Goal: Task Accomplishment & Management: Manage account settings

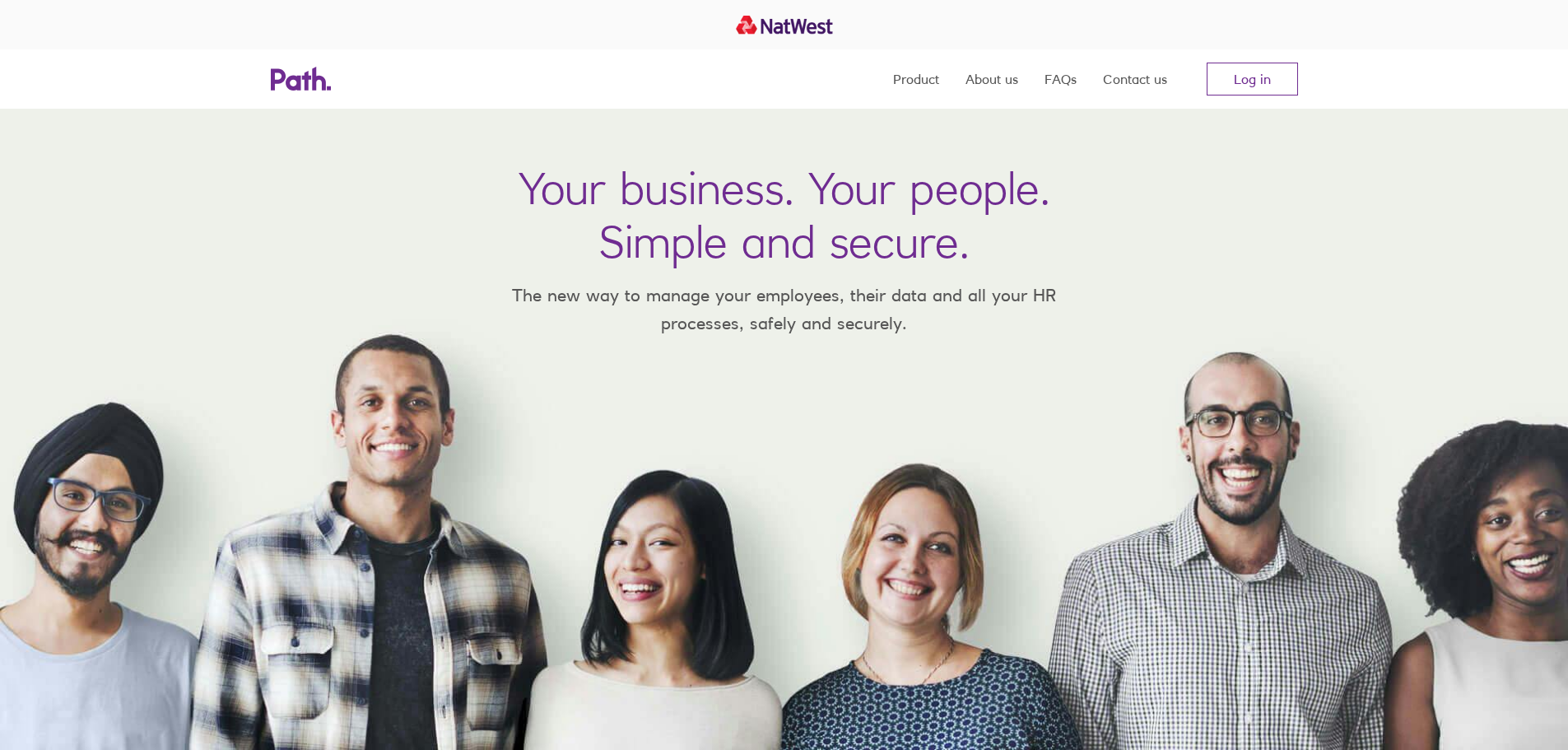
click at [1264, 67] on link "Log in" at bounding box center [1252, 79] width 92 height 33
click at [1229, 77] on link "Log in" at bounding box center [1252, 79] width 92 height 33
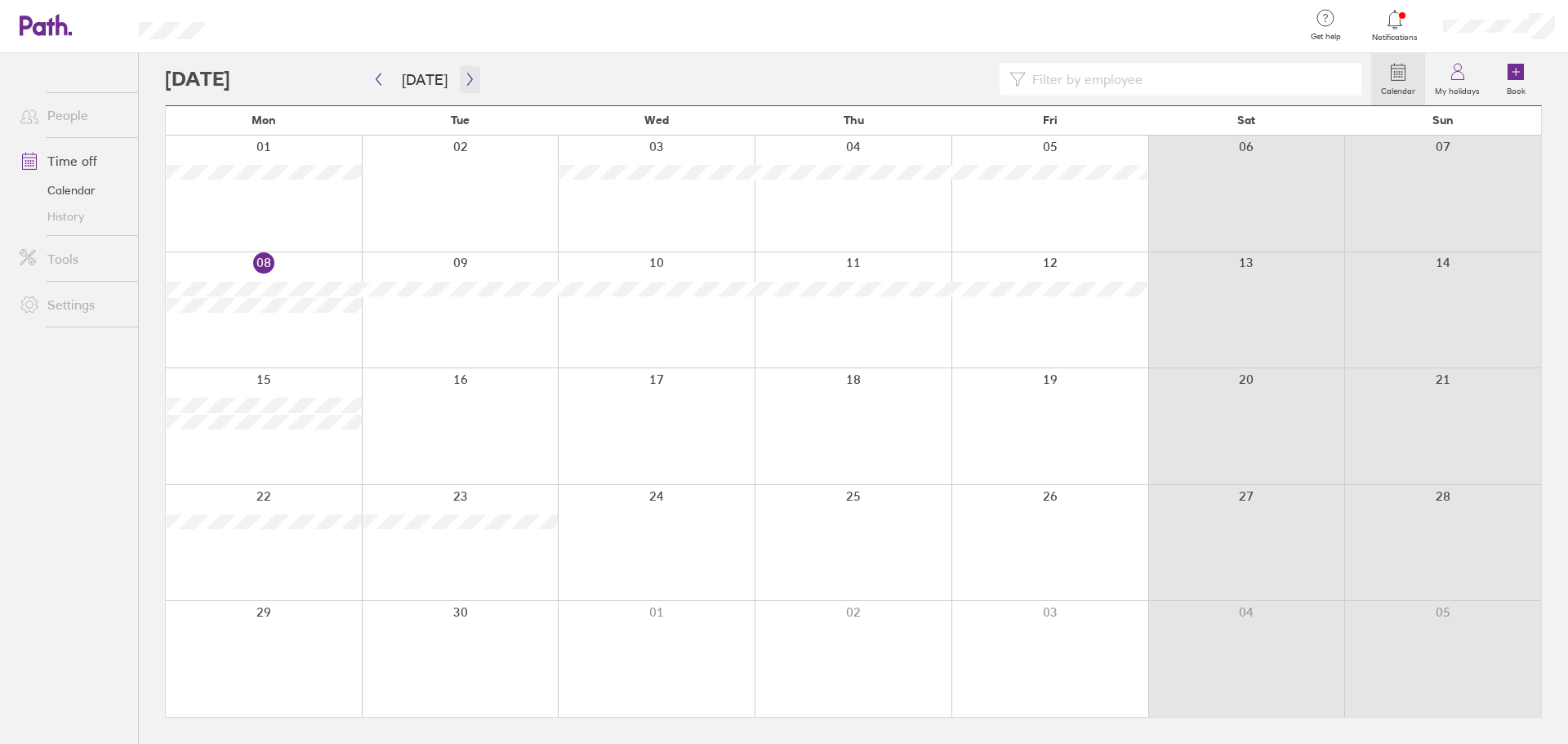
click at [464, 74] on icon "button" at bounding box center [470, 79] width 12 height 13
click at [1097, 204] on div at bounding box center [1050, 193] width 197 height 116
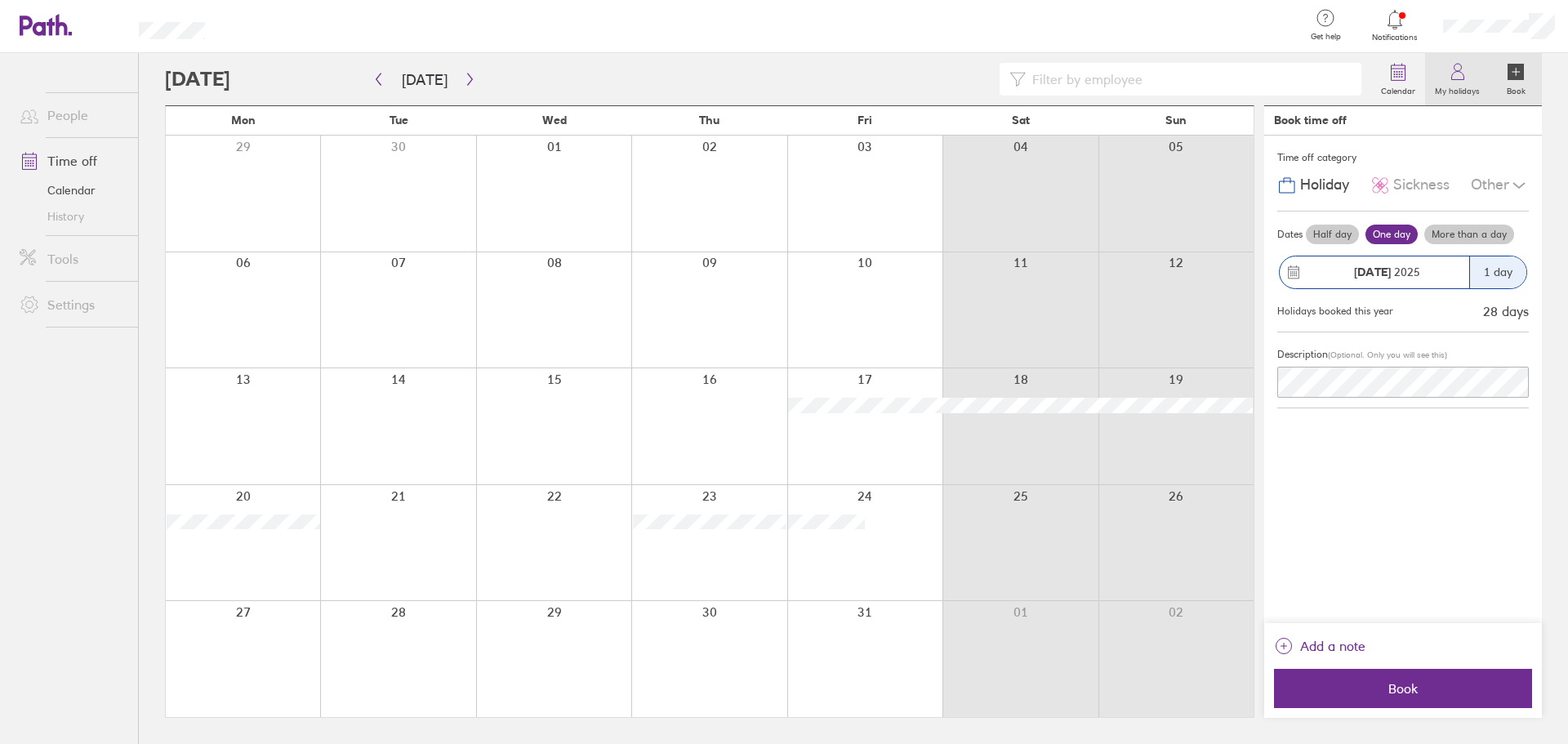
click at [1457, 93] on label "My holidays" at bounding box center [1457, 88] width 65 height 14
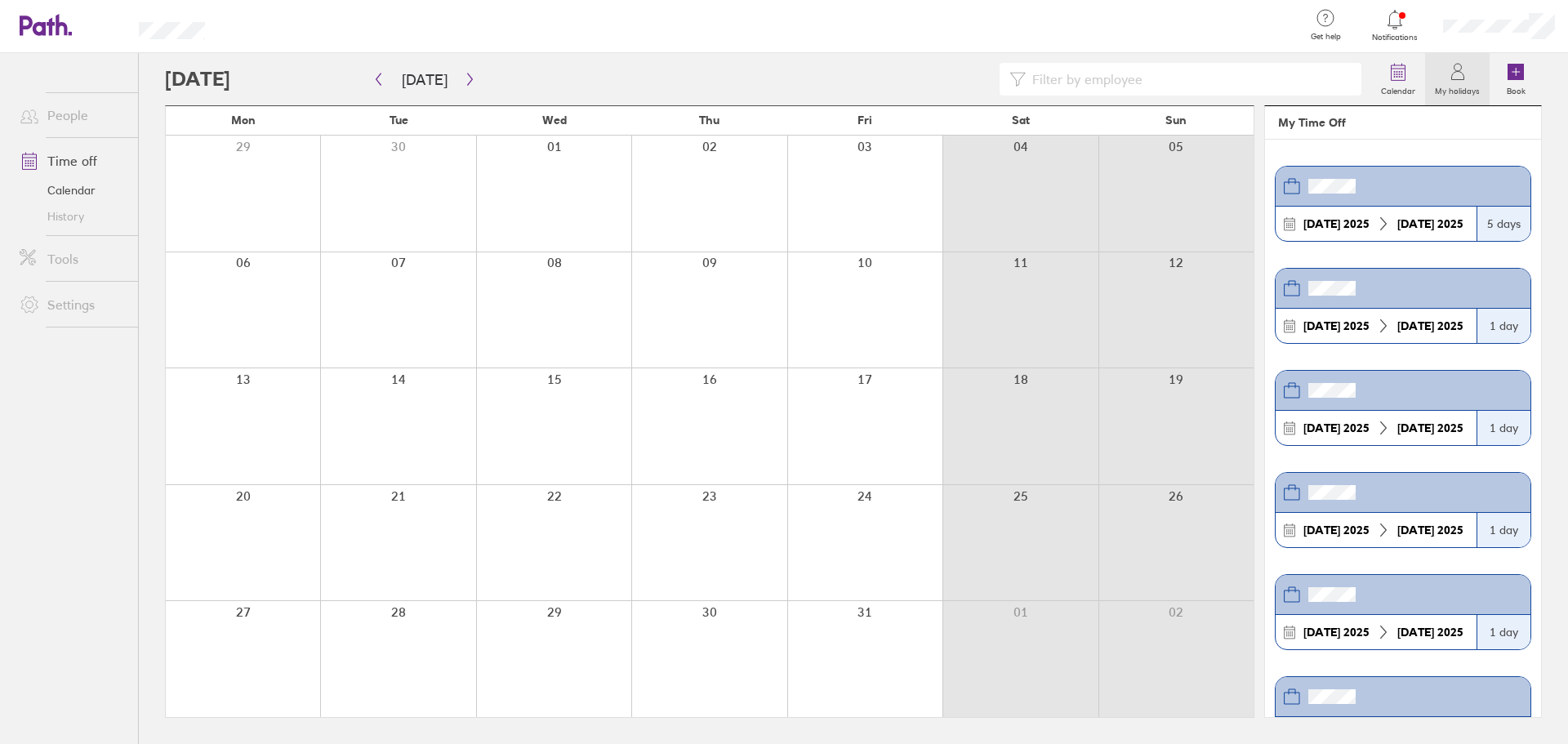
click at [1457, 93] on label "My holidays" at bounding box center [1457, 88] width 65 height 14
click at [1400, 77] on icon at bounding box center [1397, 71] width 20 height 20
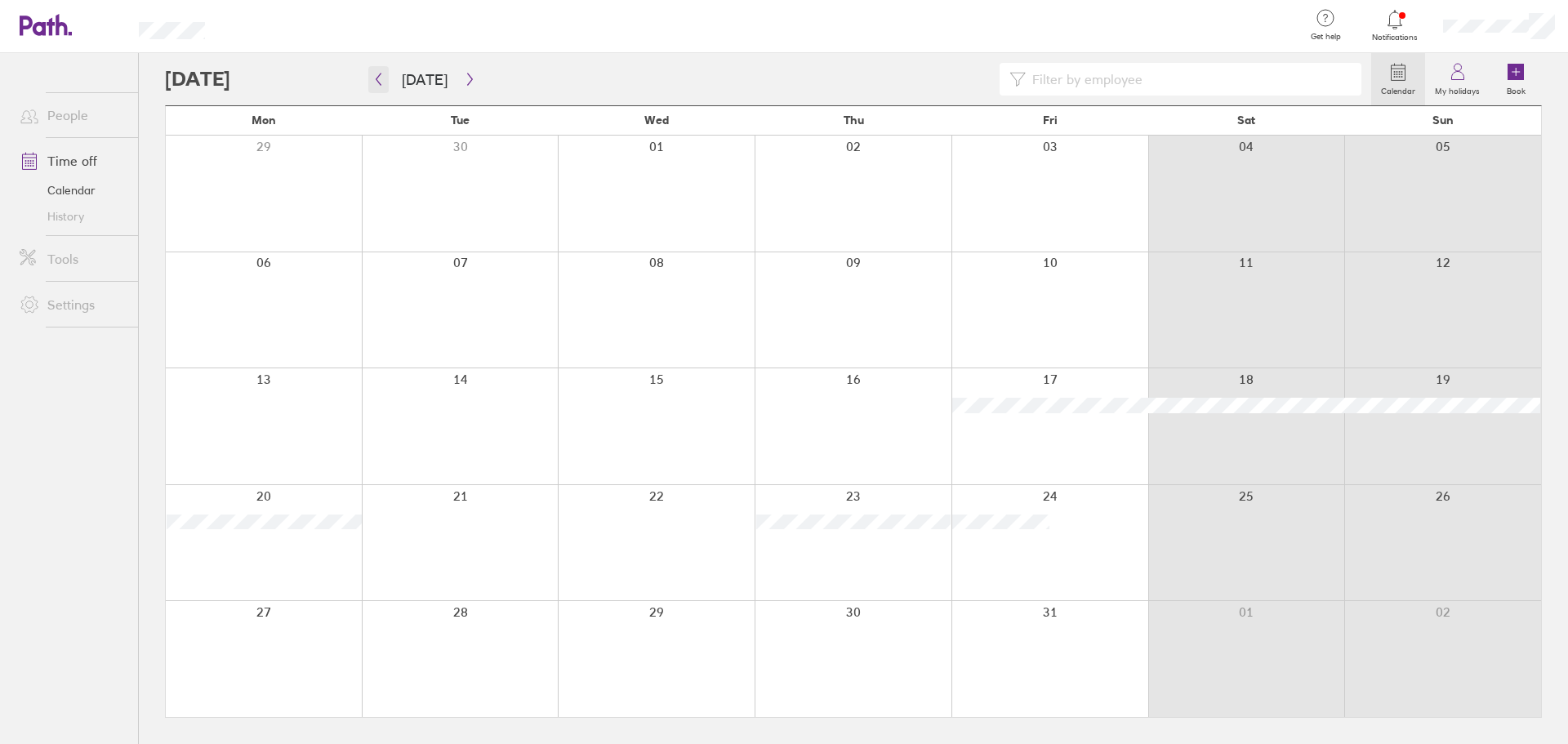
click at [379, 85] on icon "button" at bounding box center [378, 79] width 12 height 13
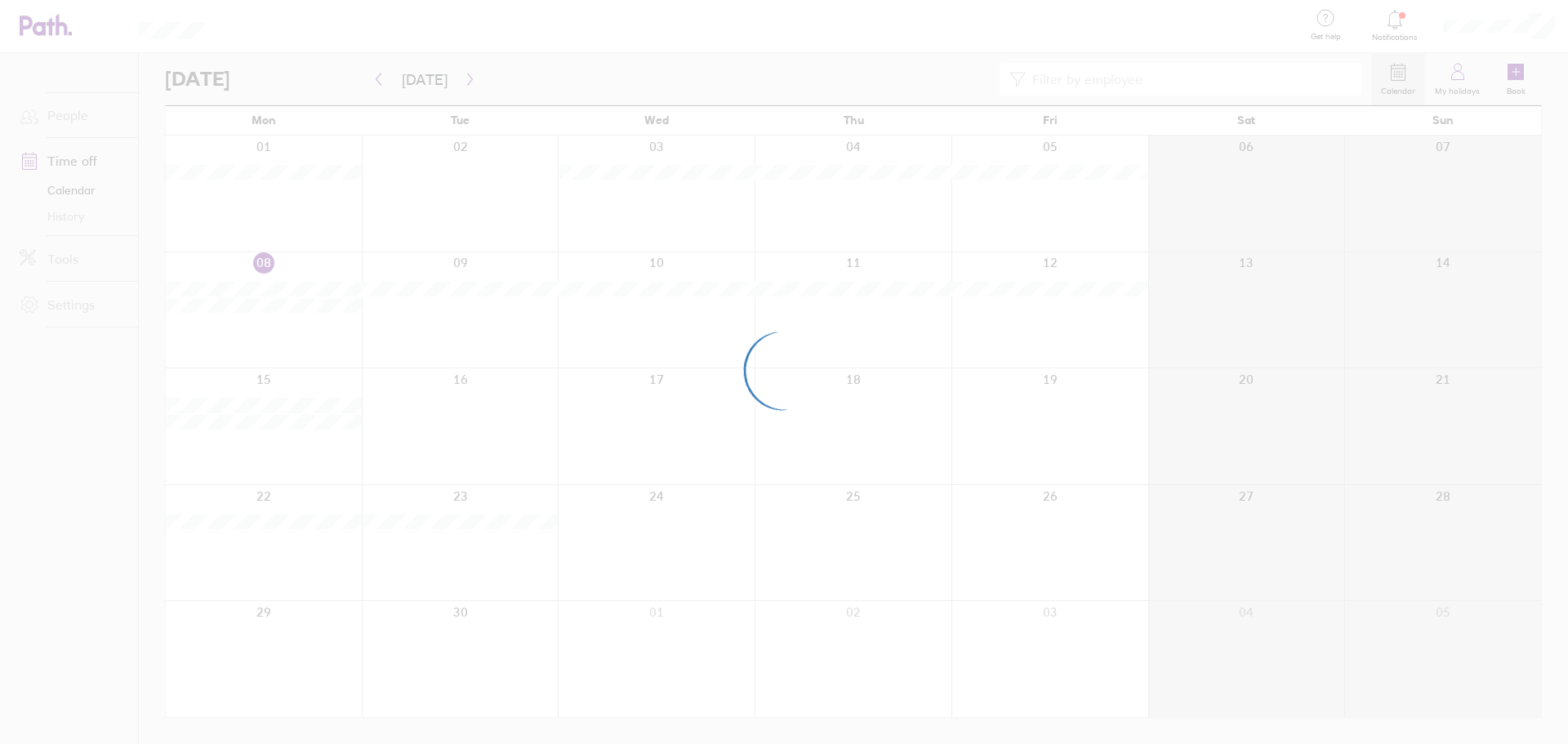
click at [296, 171] on div at bounding box center [784, 372] width 1568 height 744
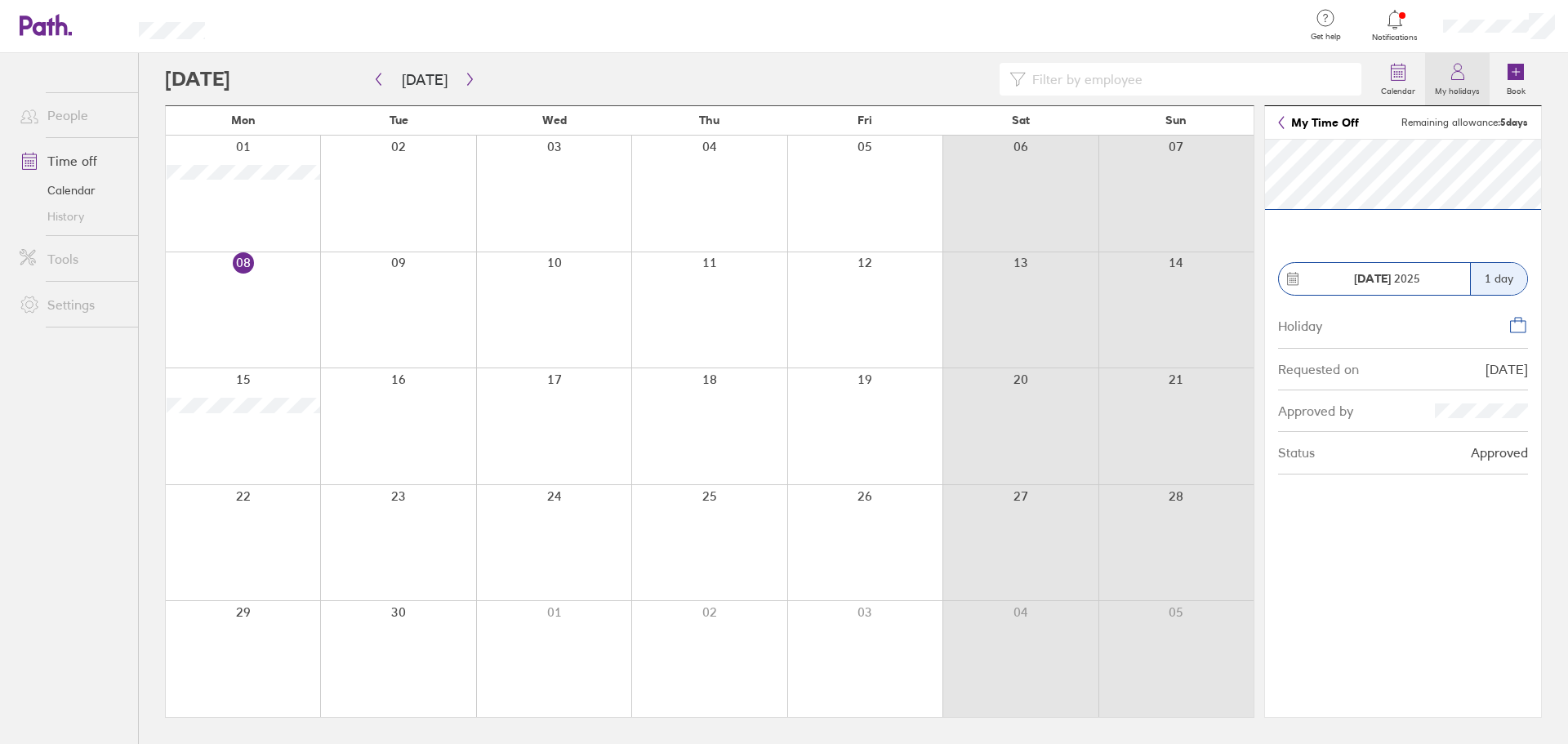
click at [1463, 73] on icon at bounding box center [1457, 71] width 20 height 20
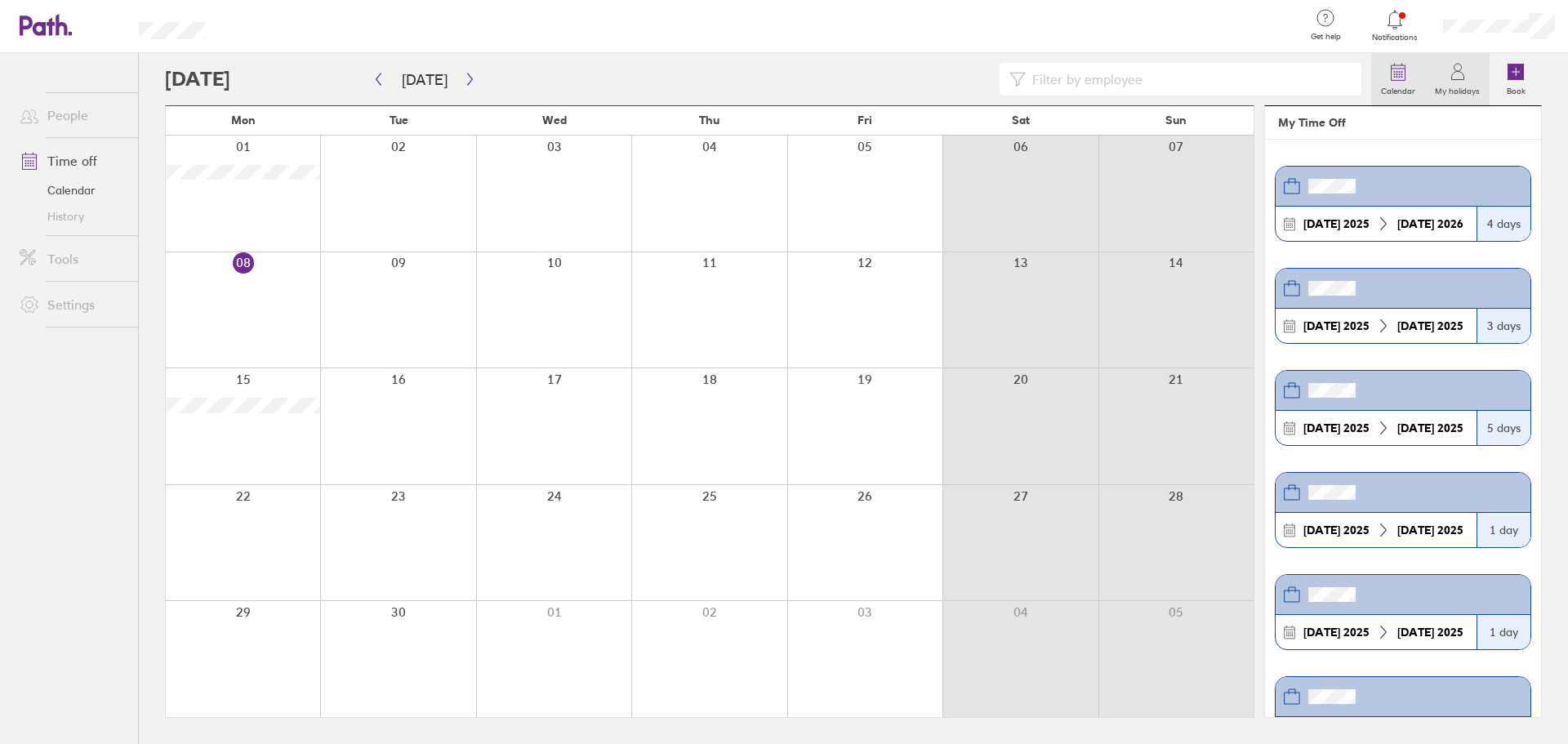
click at [1405, 76] on icon at bounding box center [1398, 72] width 14 height 14
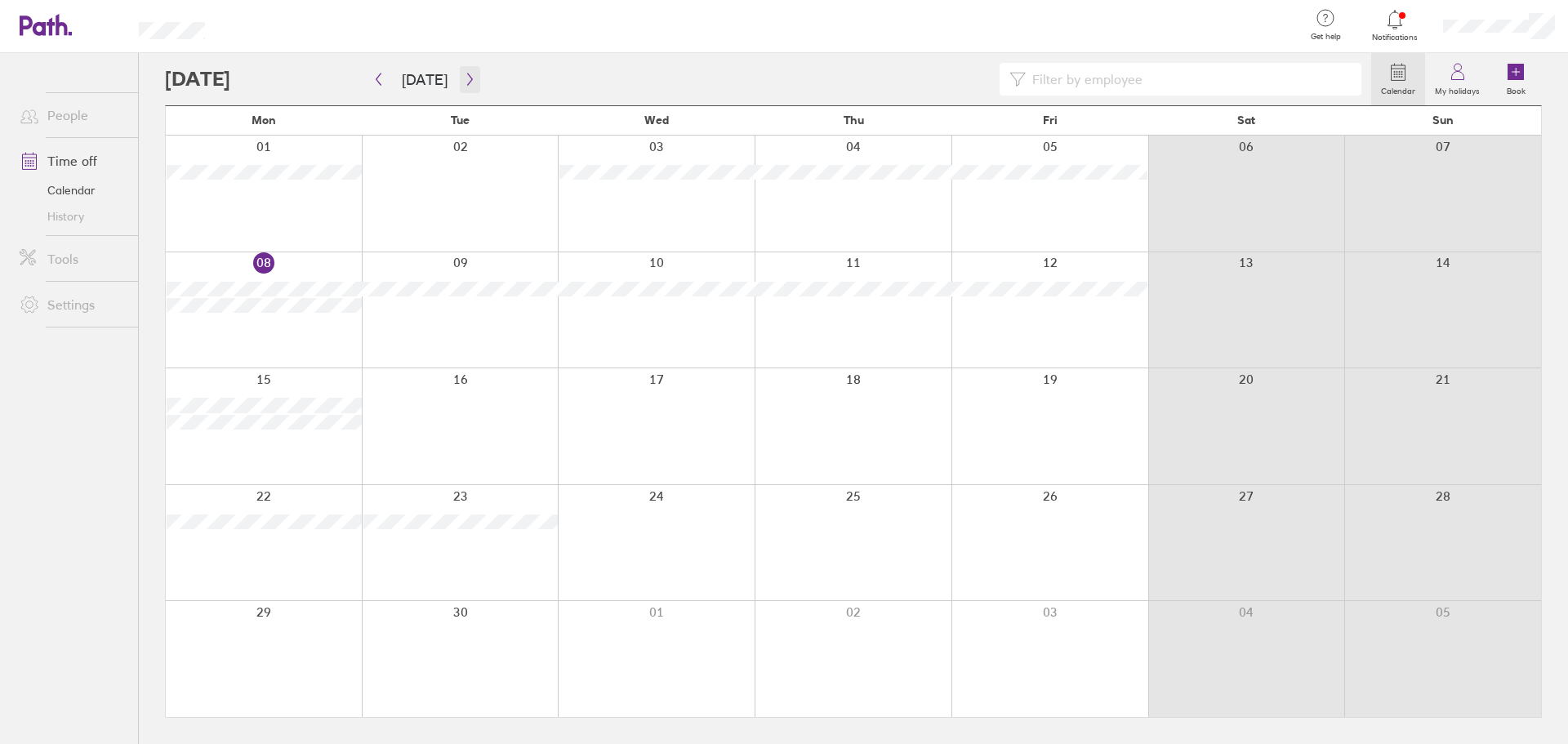
click at [472, 76] on button "button" at bounding box center [470, 80] width 20 height 27
click at [1033, 204] on div at bounding box center [1050, 193] width 197 height 116
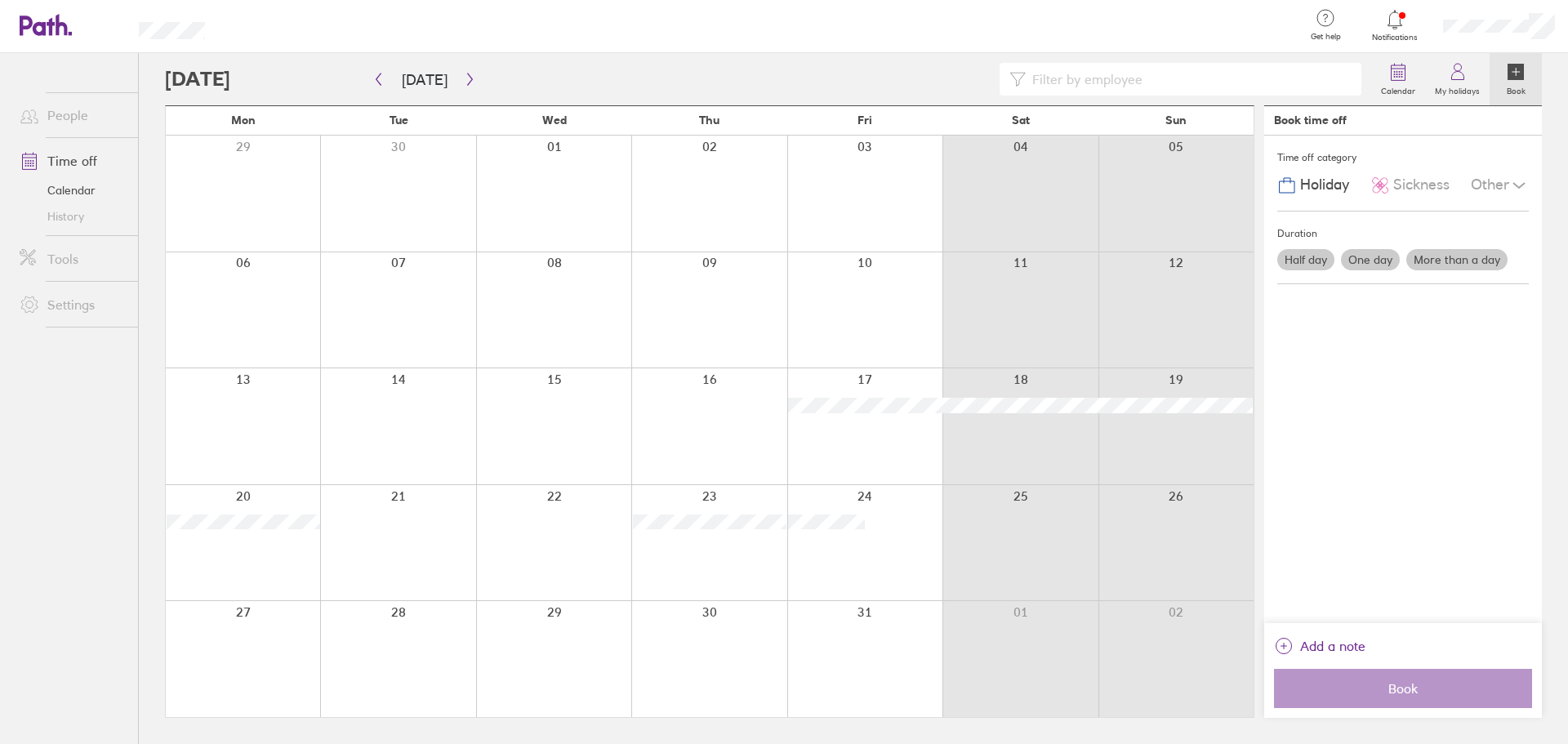
click at [885, 209] on div at bounding box center [864, 193] width 156 height 116
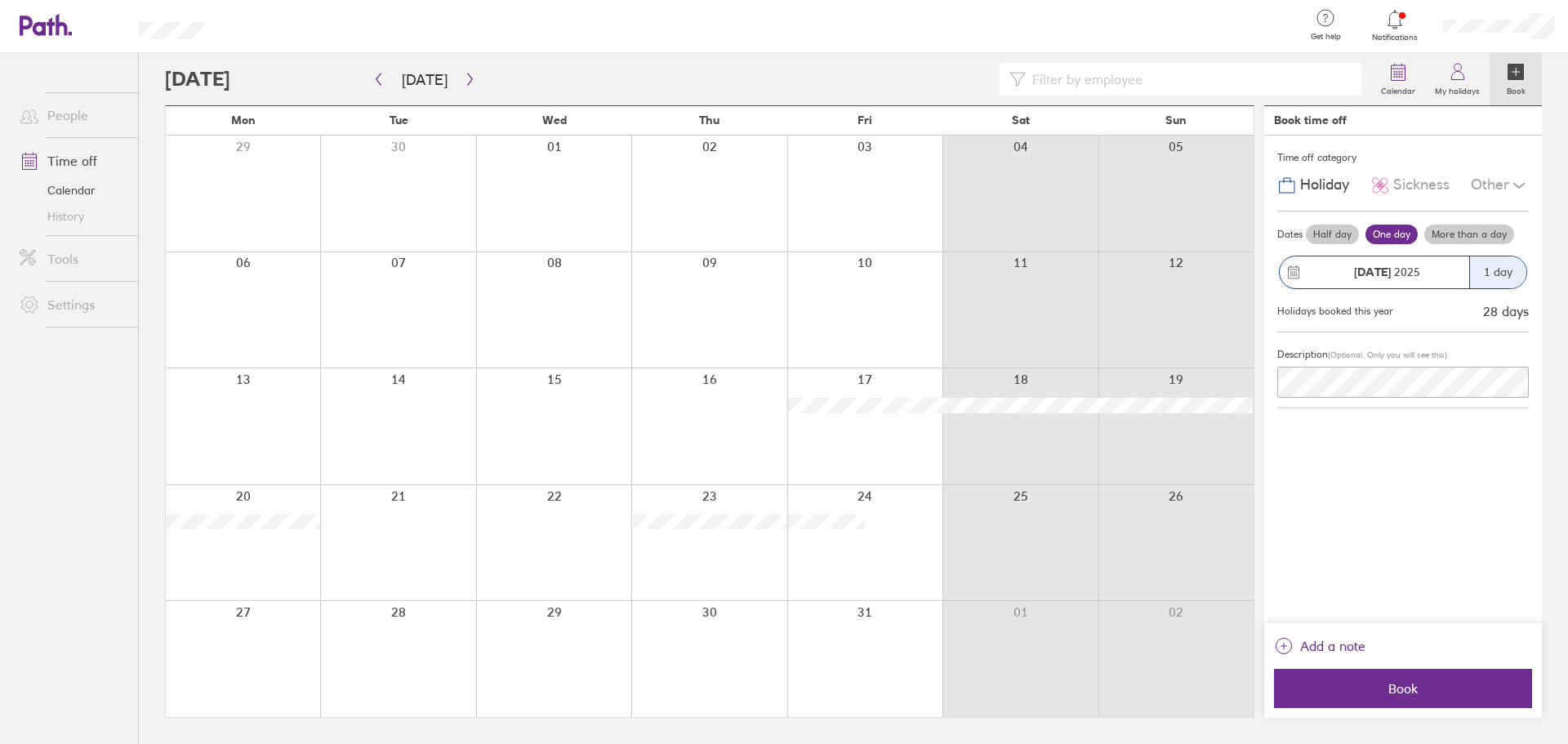
click at [859, 218] on div at bounding box center [864, 193] width 156 height 116
click at [858, 218] on div at bounding box center [864, 193] width 156 height 116
click at [1411, 675] on button "Book" at bounding box center [1403, 689] width 258 height 39
